Goal: Information Seeking & Learning: Learn about a topic

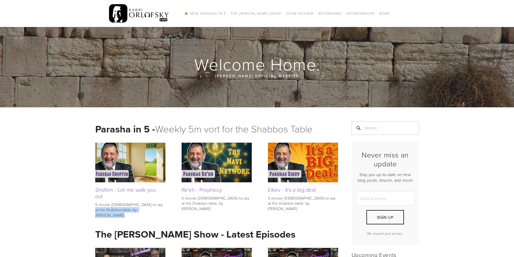
drag, startPoint x: 164, startPoint y: 209, endPoint x: 64, endPoint y: 194, distance: 101.0
click at [96, 207] on p "5 minute [DEMOGRAPHIC_DATA] to say at the Shabbos table, by [PERSON_NAME]." at bounding box center [130, 210] width 70 height 16
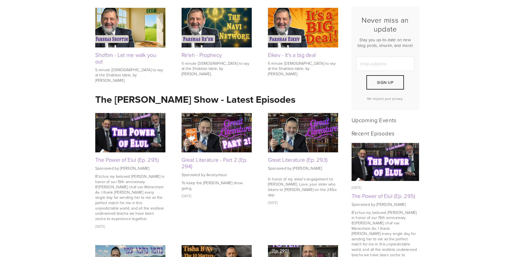
click at [204, 134] on img at bounding box center [217, 132] width 70 height 39
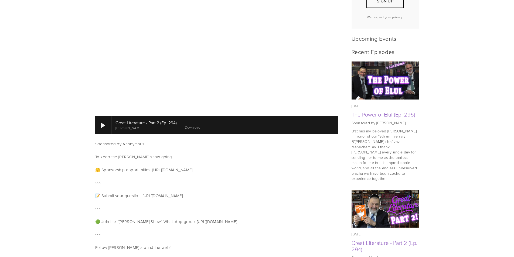
scroll to position [216, 0]
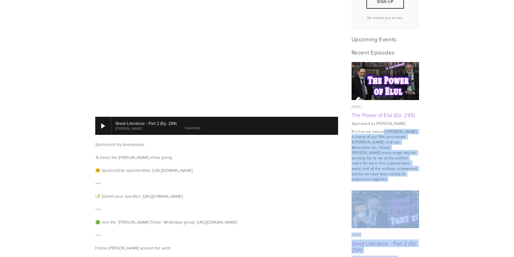
drag, startPoint x: 443, startPoint y: 130, endPoint x: 382, endPoint y: 133, distance: 60.3
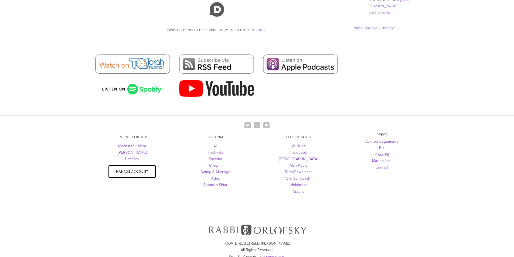
scroll to position [812, 0]
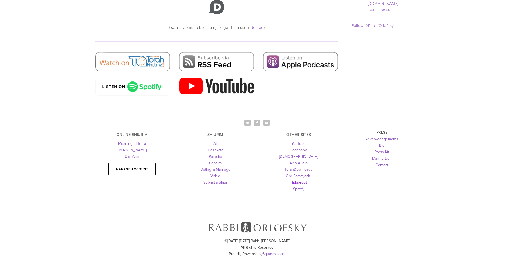
click at [299, 180] on link "Hidabroot" at bounding box center [298, 182] width 16 height 5
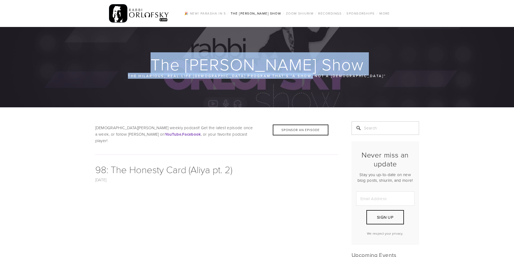
drag, startPoint x: 362, startPoint y: 73, endPoint x: 111, endPoint y: 59, distance: 251.6
click at [111, 59] on div "The Rabbi Orlofsky Show The hilarious, real-life Torah program that’s “a show, …" at bounding box center [257, 67] width 324 height 23
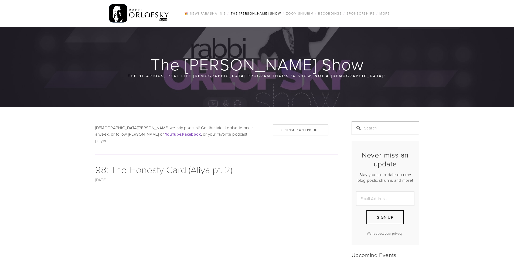
click at [136, 89] on div at bounding box center [257, 67] width 514 height 80
